Goal: Check status

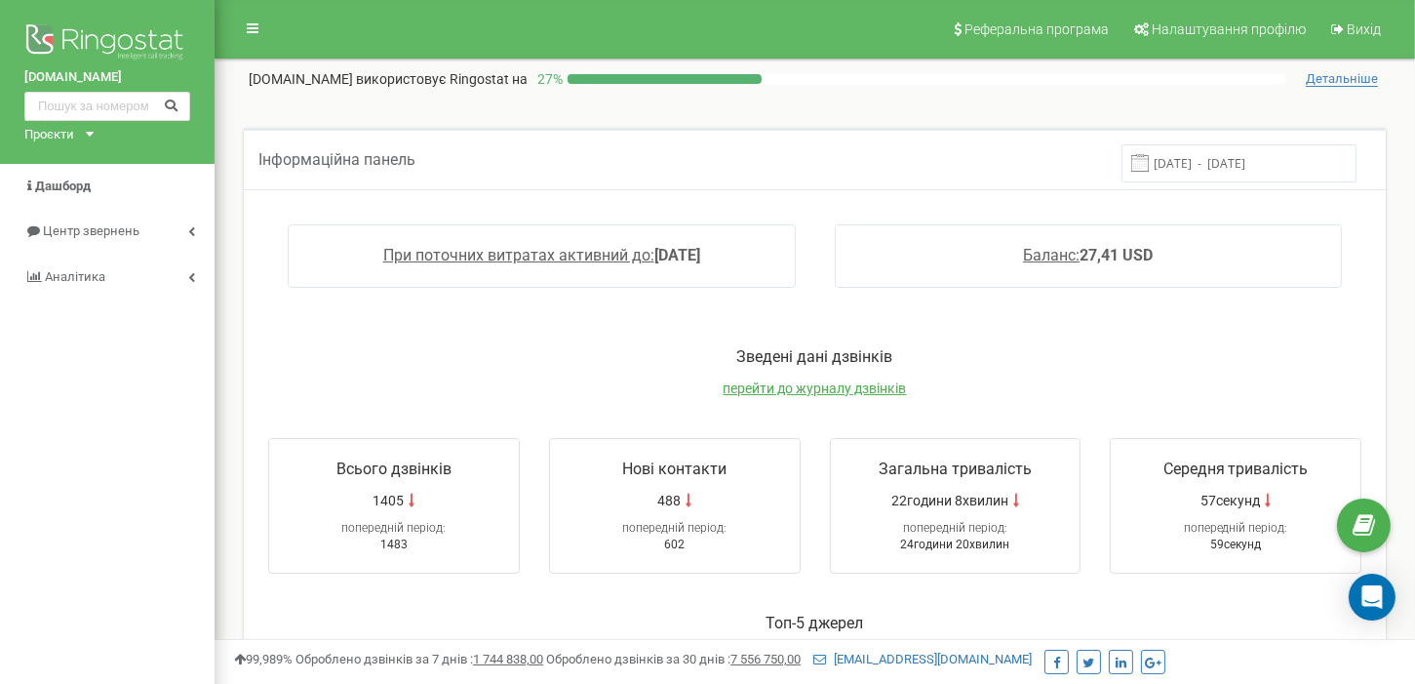
click at [1214, 167] on input "13.08.2025 - 20.08.2025" at bounding box center [1238, 163] width 235 height 38
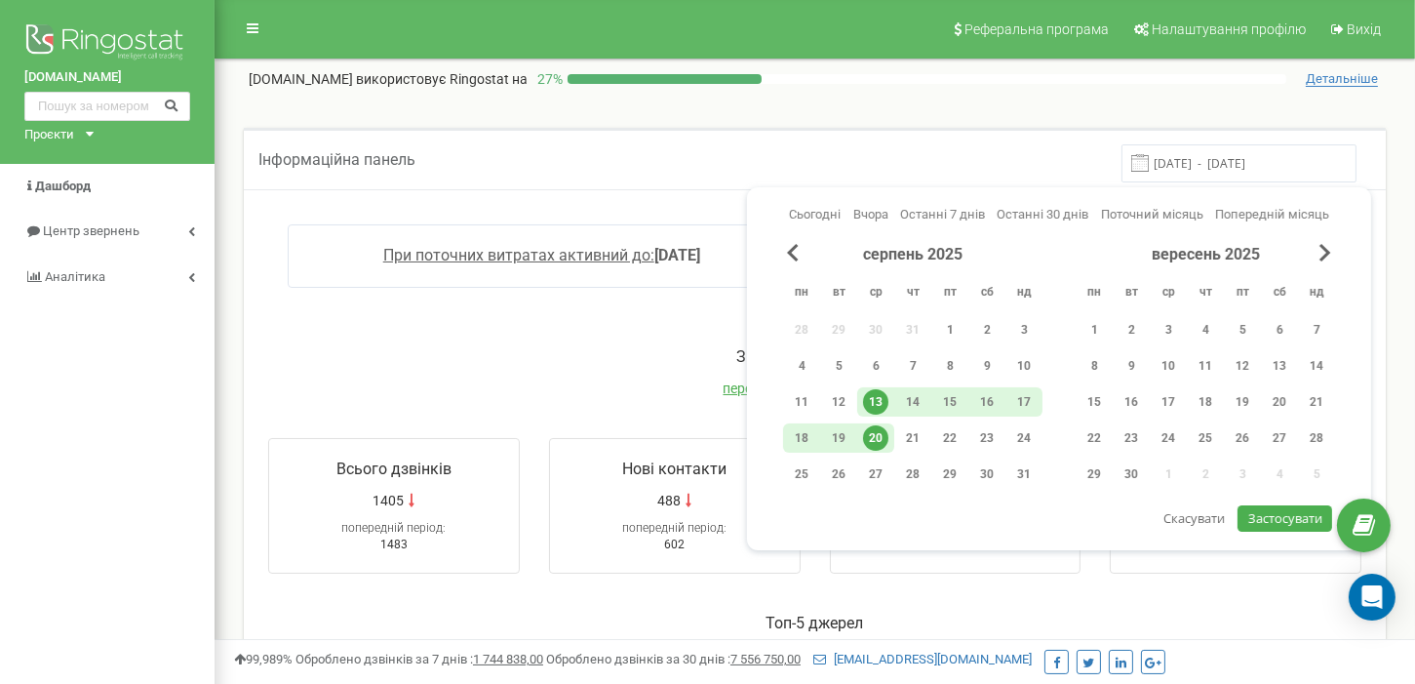
drag, startPoint x: 868, startPoint y: 438, endPoint x: 881, endPoint y: 441, distance: 13.0
click at [874, 440] on div "20" at bounding box center [875, 437] width 25 height 25
click at [1275, 517] on span "Застосувати" at bounding box center [1285, 518] width 74 height 18
type input "[DATE] - [DATE]"
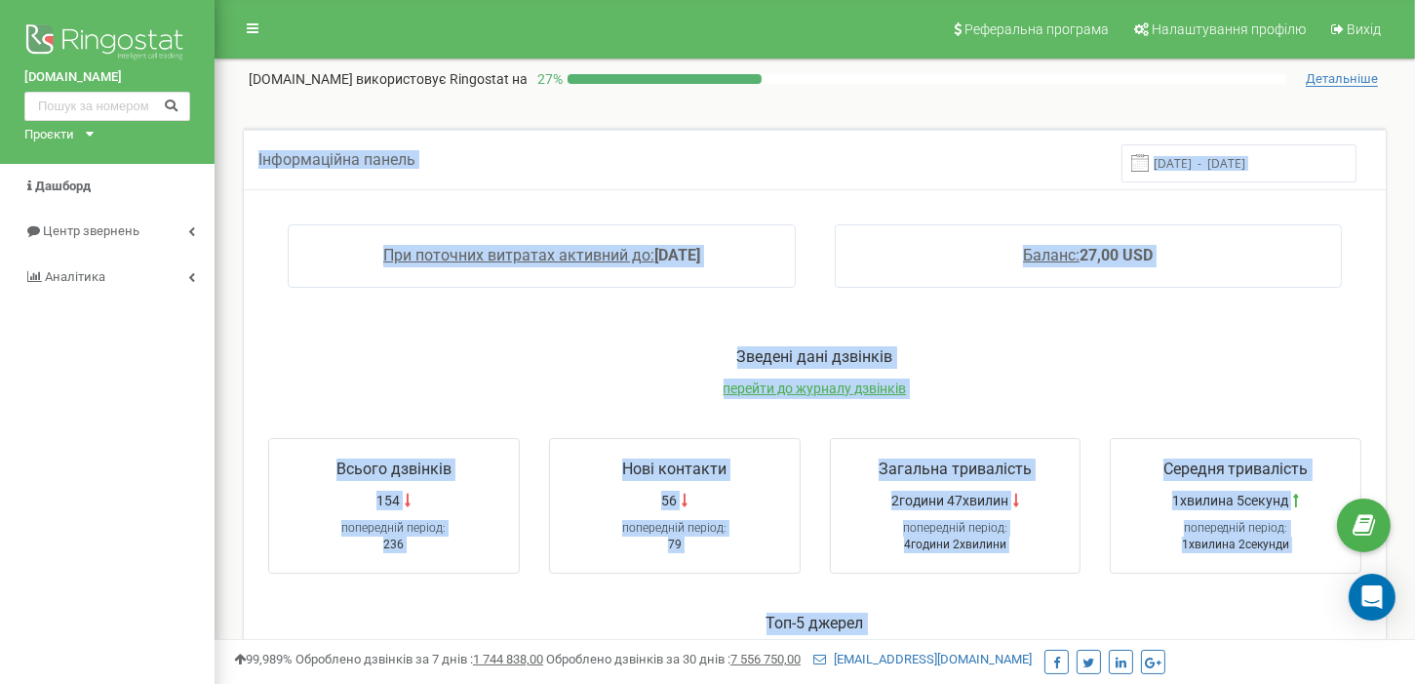
drag, startPoint x: 1012, startPoint y: 276, endPoint x: 255, endPoint y: 136, distance: 770.6
click at [255, 136] on div "Інформаційна панель 20.08.2025 - 20.08.2025 При поточних витратах активний до: …" at bounding box center [815, 696] width 1142 height 1137
click at [720, 180] on div "Інформаційна панель 20.08.2025 - 20.08.2025" at bounding box center [815, 158] width 1142 height 61
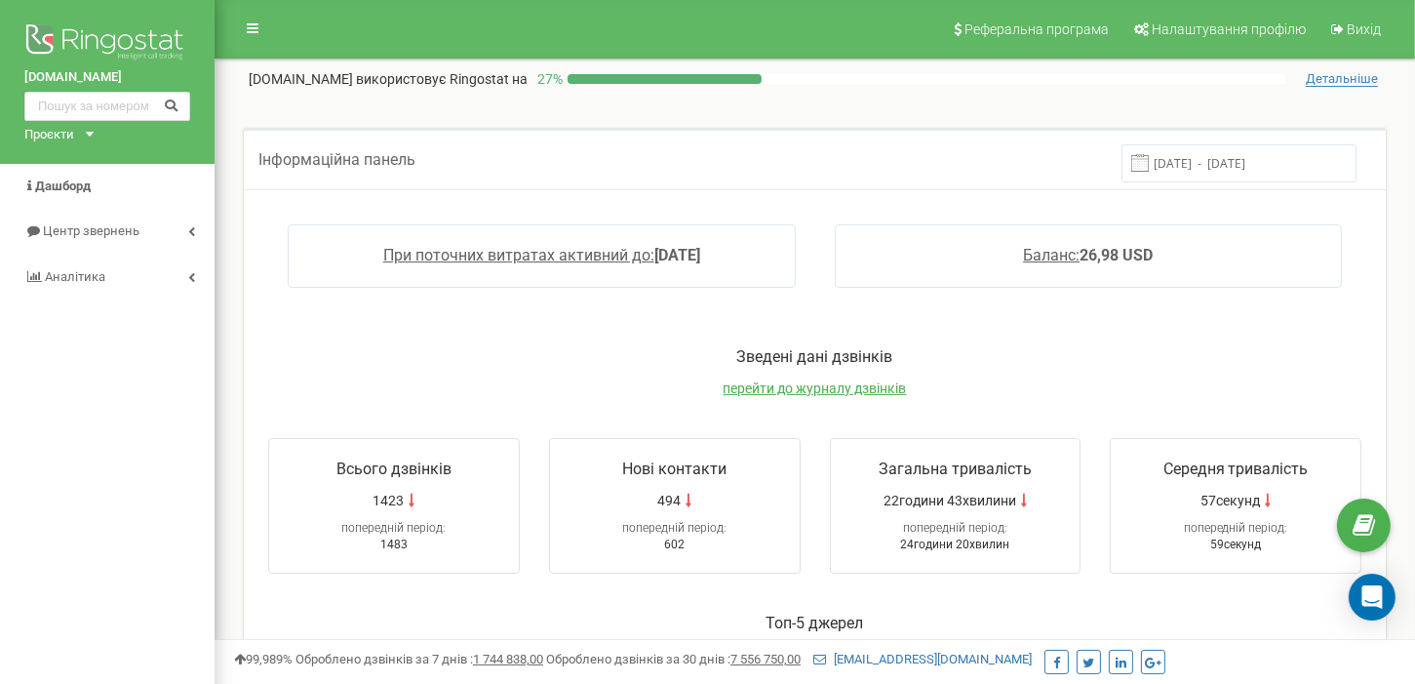
click at [1190, 162] on input "[DATE] - [DATE]" at bounding box center [1238, 163] width 235 height 38
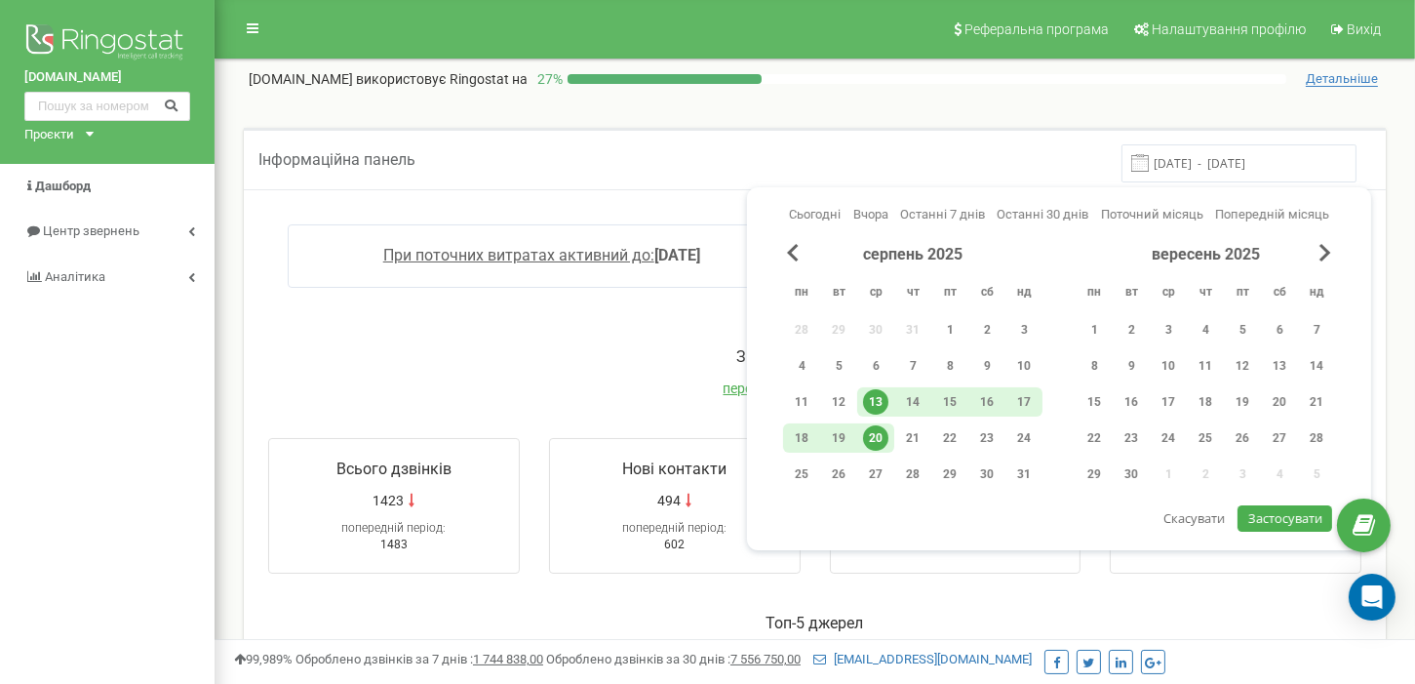
click at [883, 433] on div "20" at bounding box center [875, 437] width 25 height 25
click at [1243, 509] on button "Застосувати" at bounding box center [1284, 518] width 94 height 26
type input "[DATE] - [DATE]"
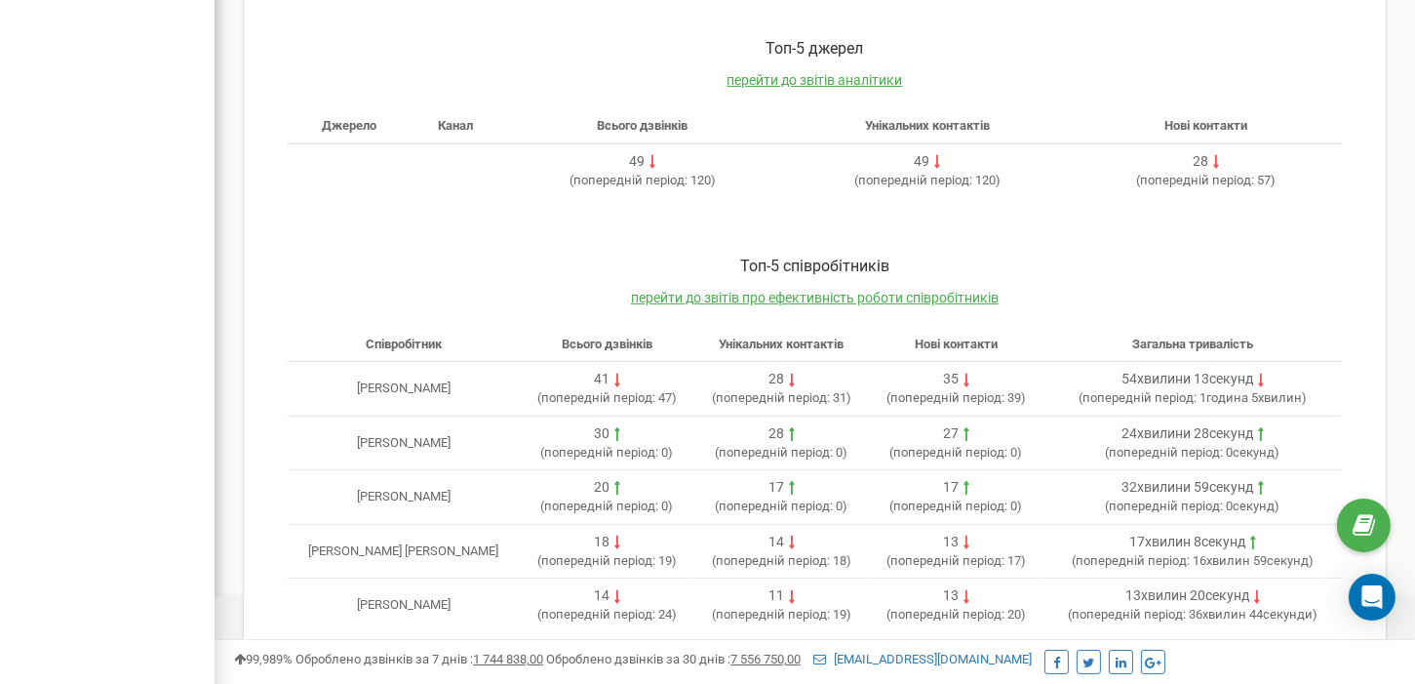
scroll to position [585, 0]
